Goal: Find specific page/section: Find specific page/section

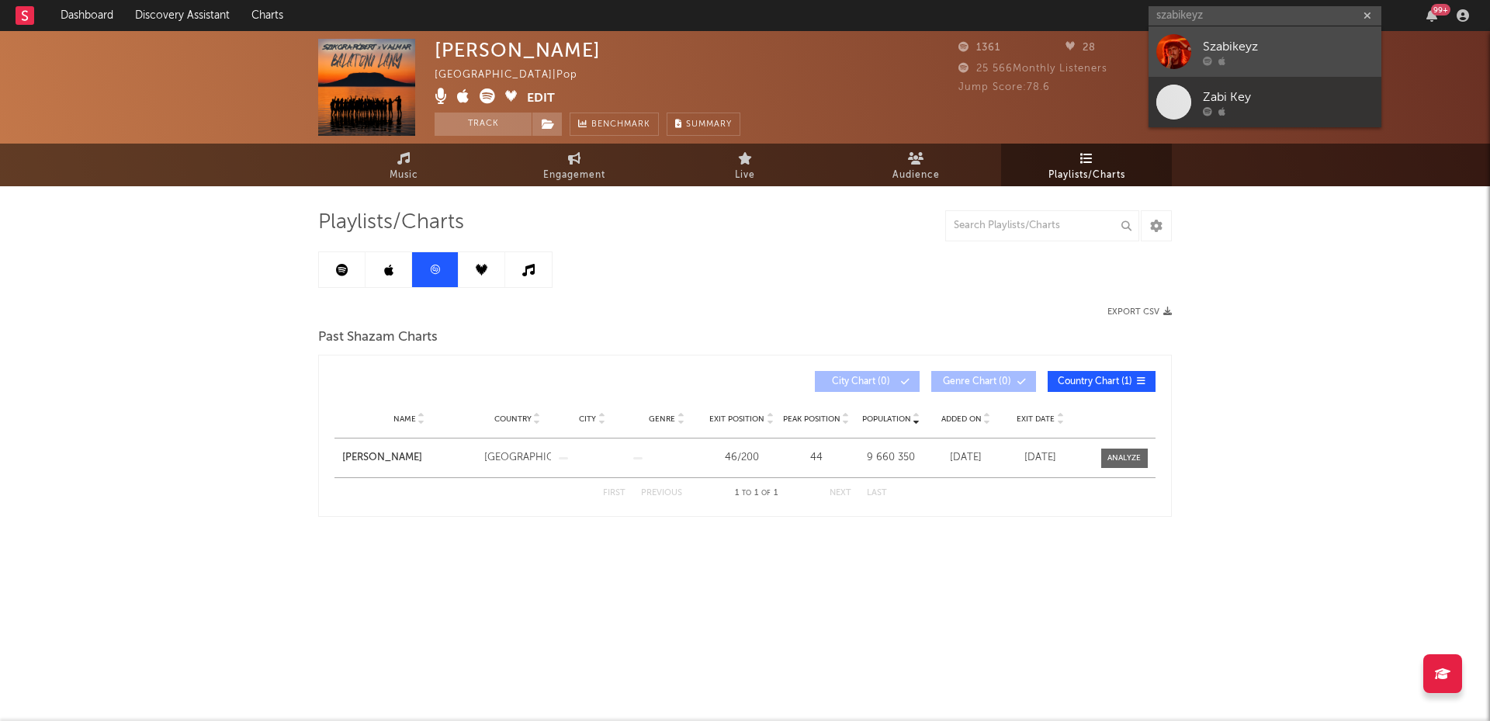
type input "szabikeyz"
click at [1189, 55] on div at bounding box center [1173, 51] width 35 height 35
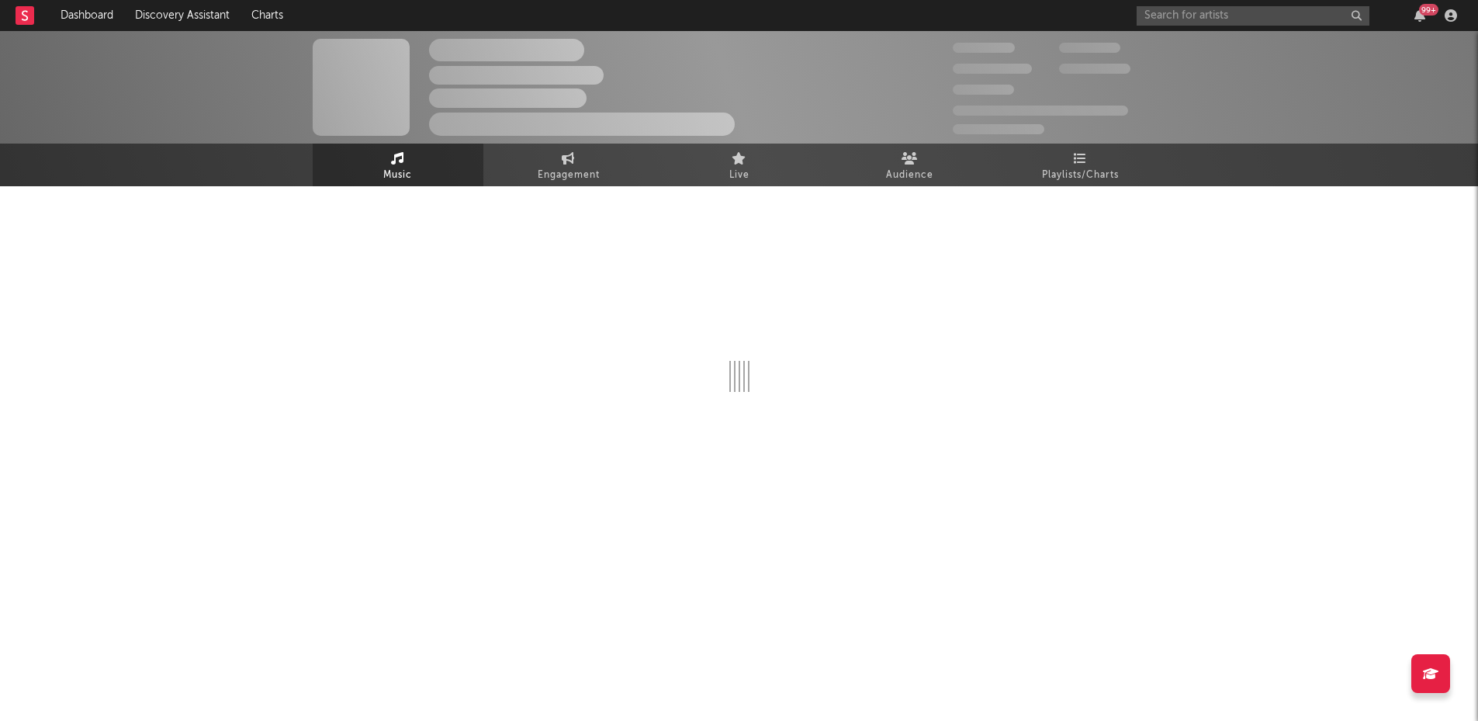
select select "1w"
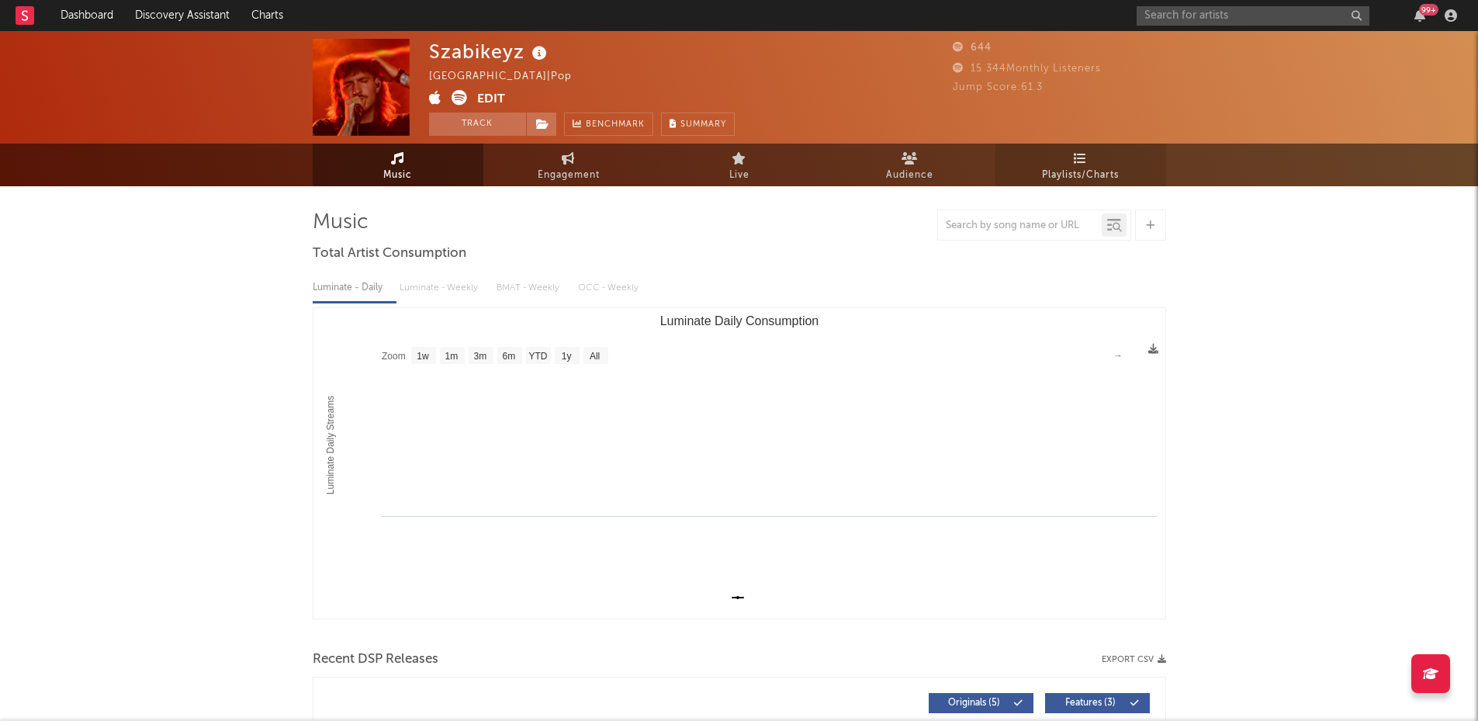
click at [1081, 168] on span "Playlists/Charts" at bounding box center [1080, 175] width 77 height 19
